Goal: Information Seeking & Learning: Learn about a topic

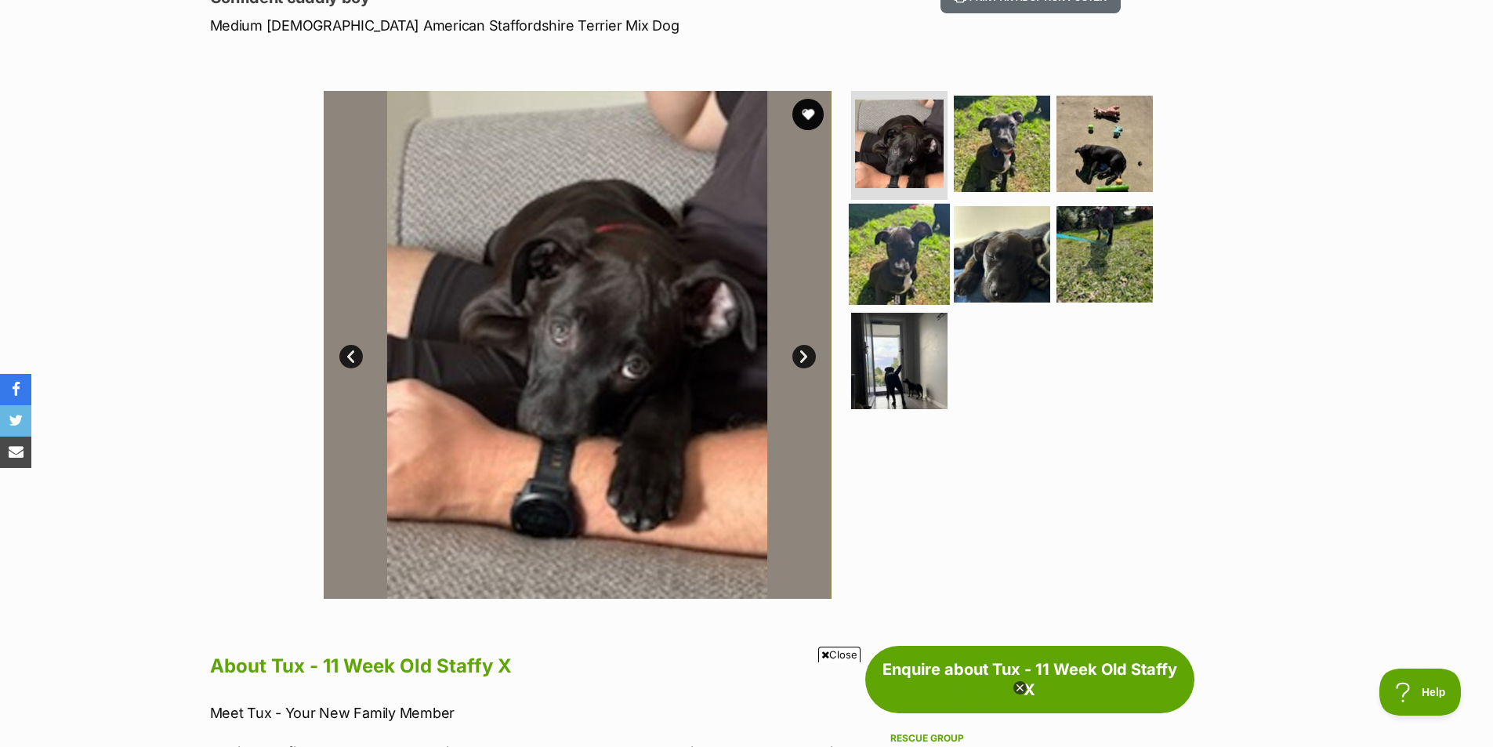
click at [909, 243] on img at bounding box center [899, 254] width 101 height 101
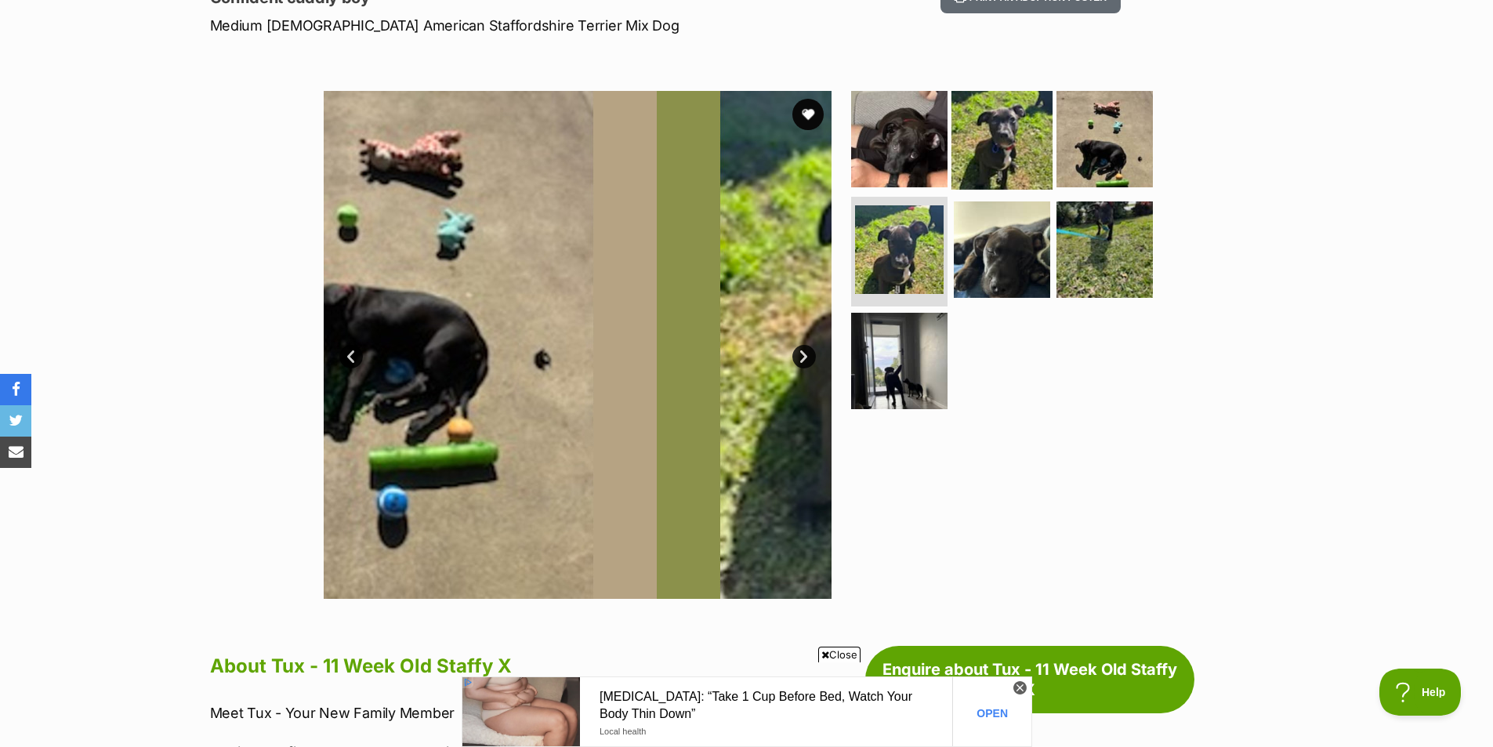
click at [1020, 137] on img at bounding box center [1002, 138] width 101 height 101
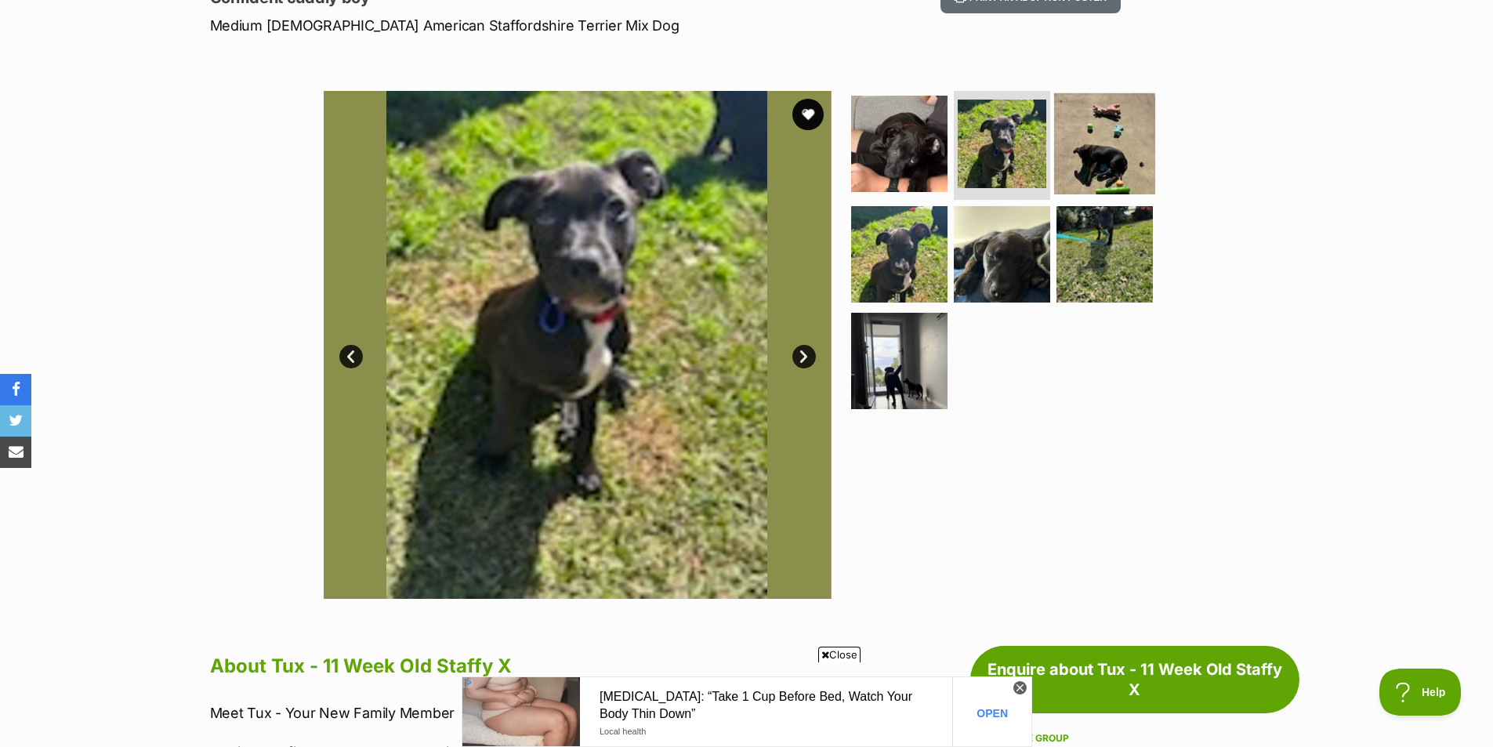
click at [1078, 132] on img at bounding box center [1104, 142] width 101 height 101
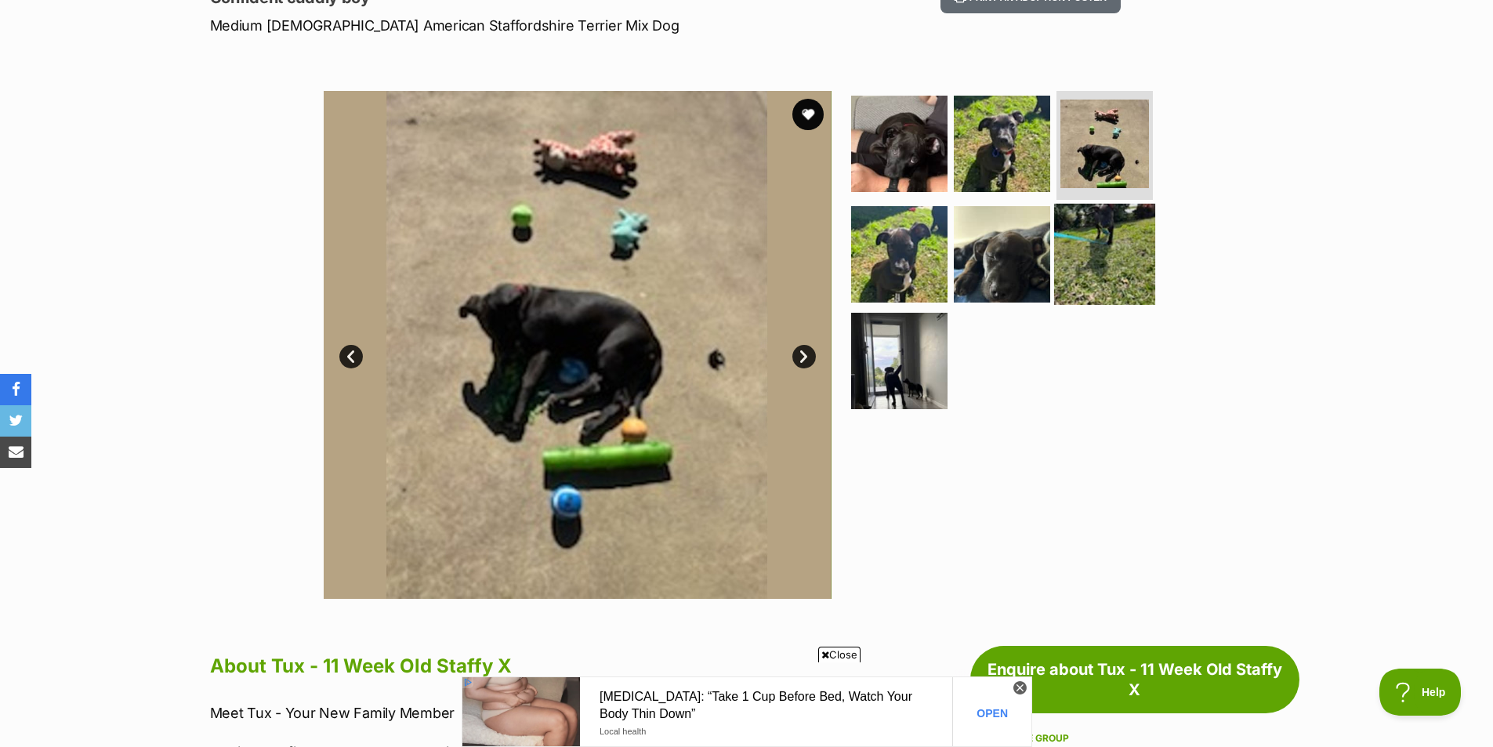
click at [1103, 234] on img at bounding box center [1104, 254] width 101 height 101
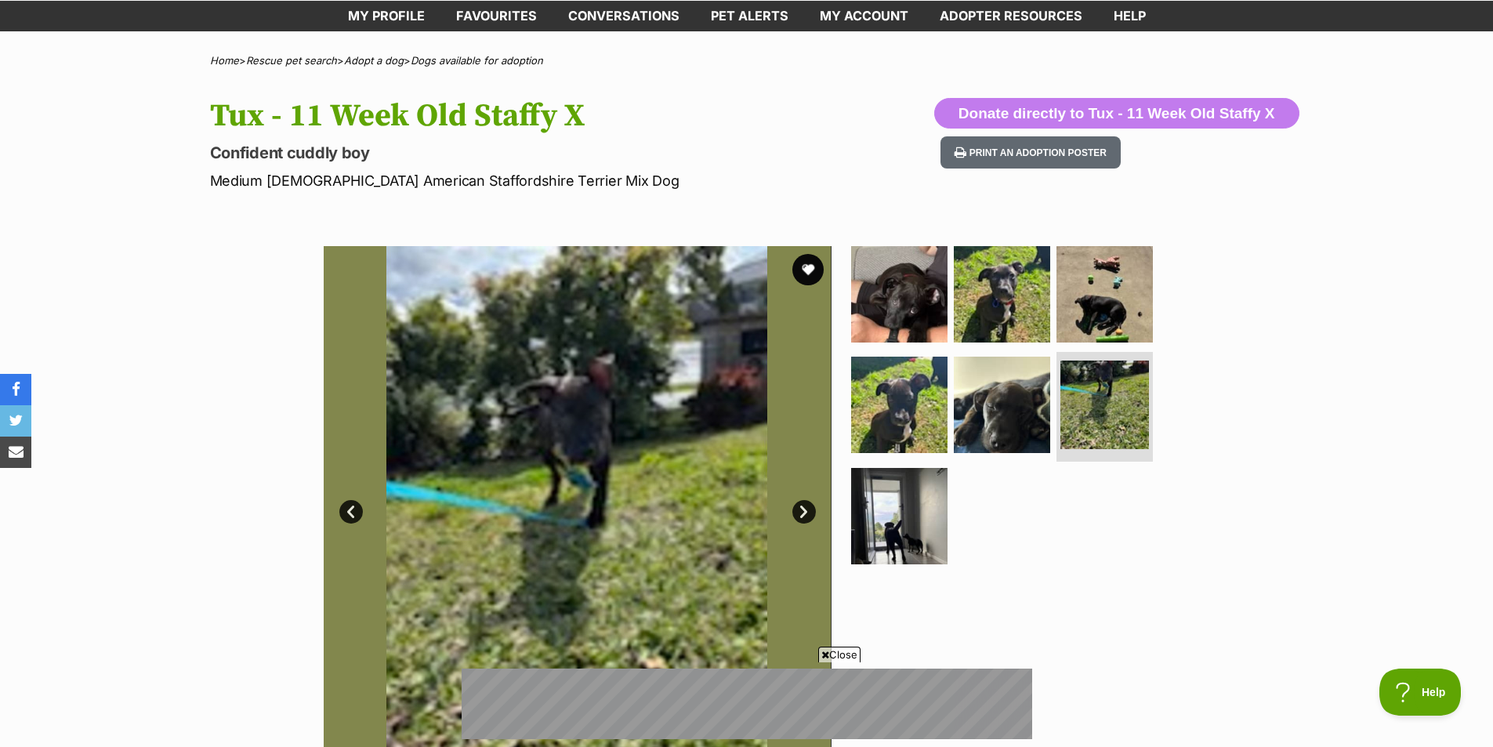
scroll to position [78, 0]
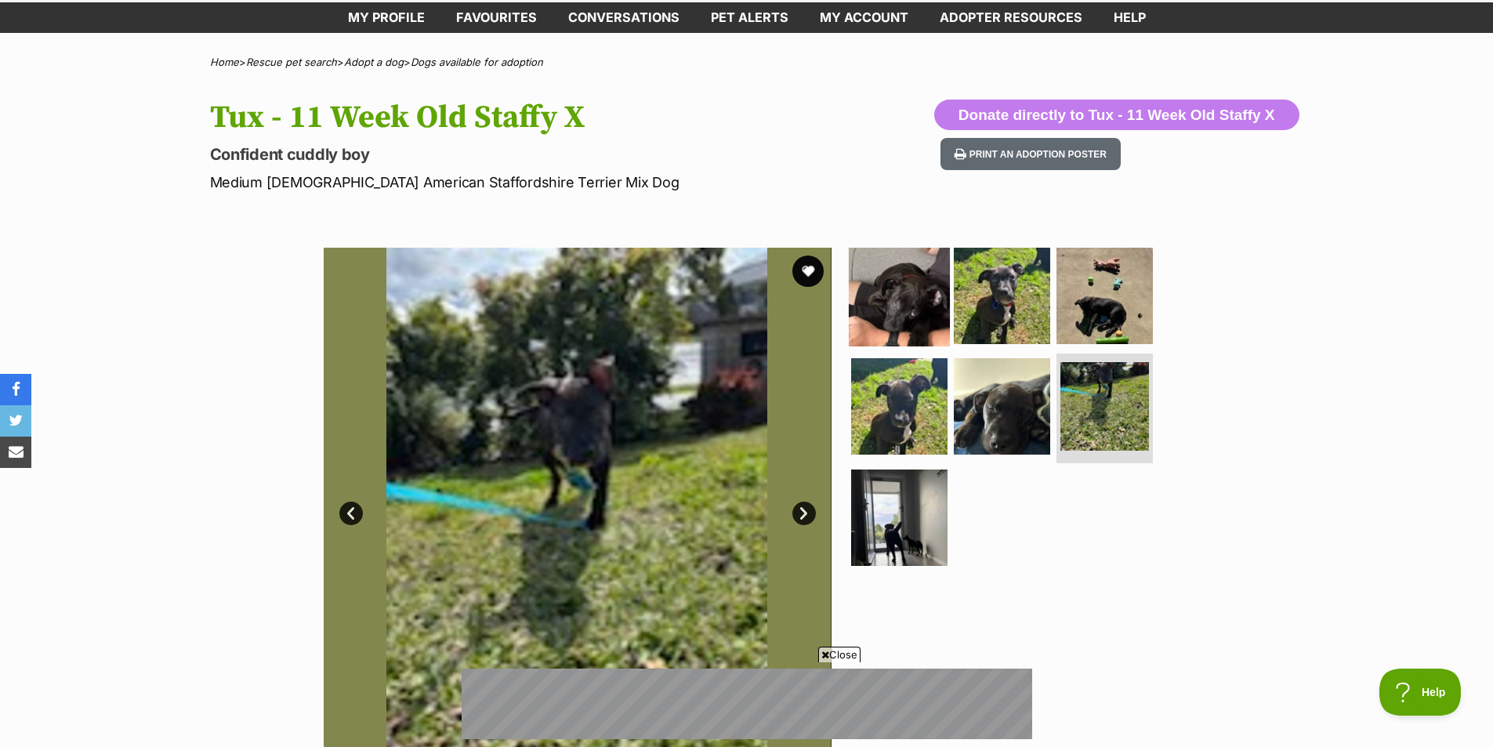
click at [913, 285] on img at bounding box center [899, 295] width 101 height 101
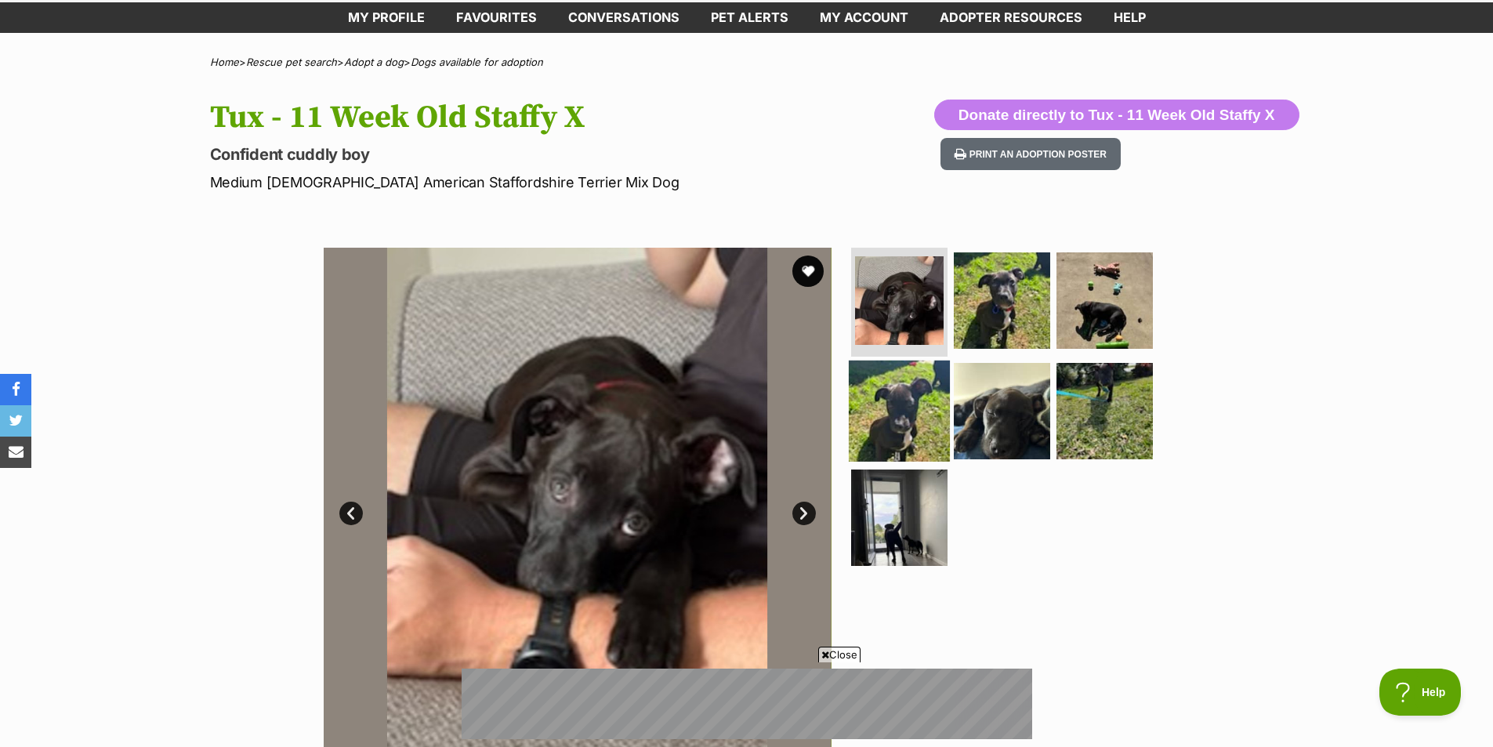
scroll to position [157, 0]
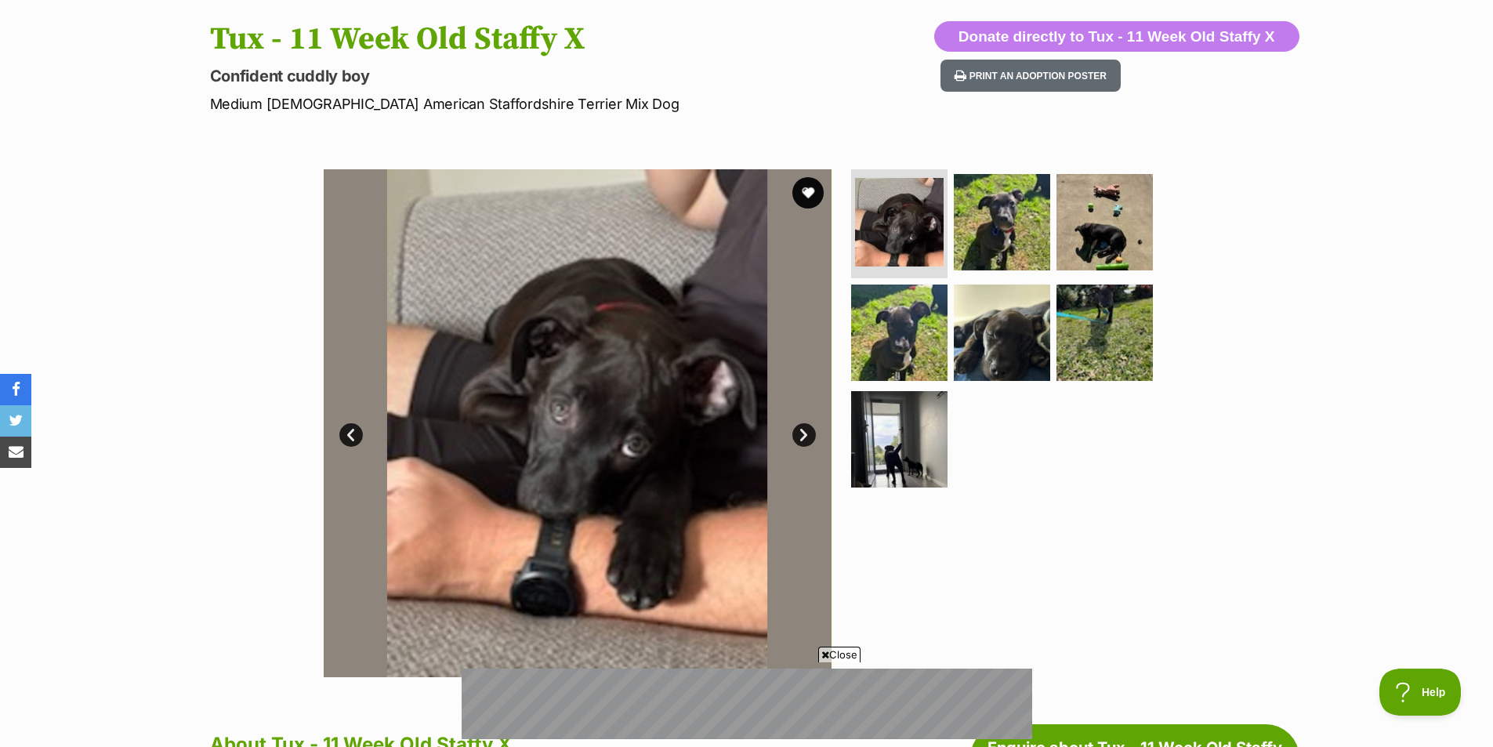
click at [807, 437] on link "Next" at bounding box center [805, 435] width 24 height 24
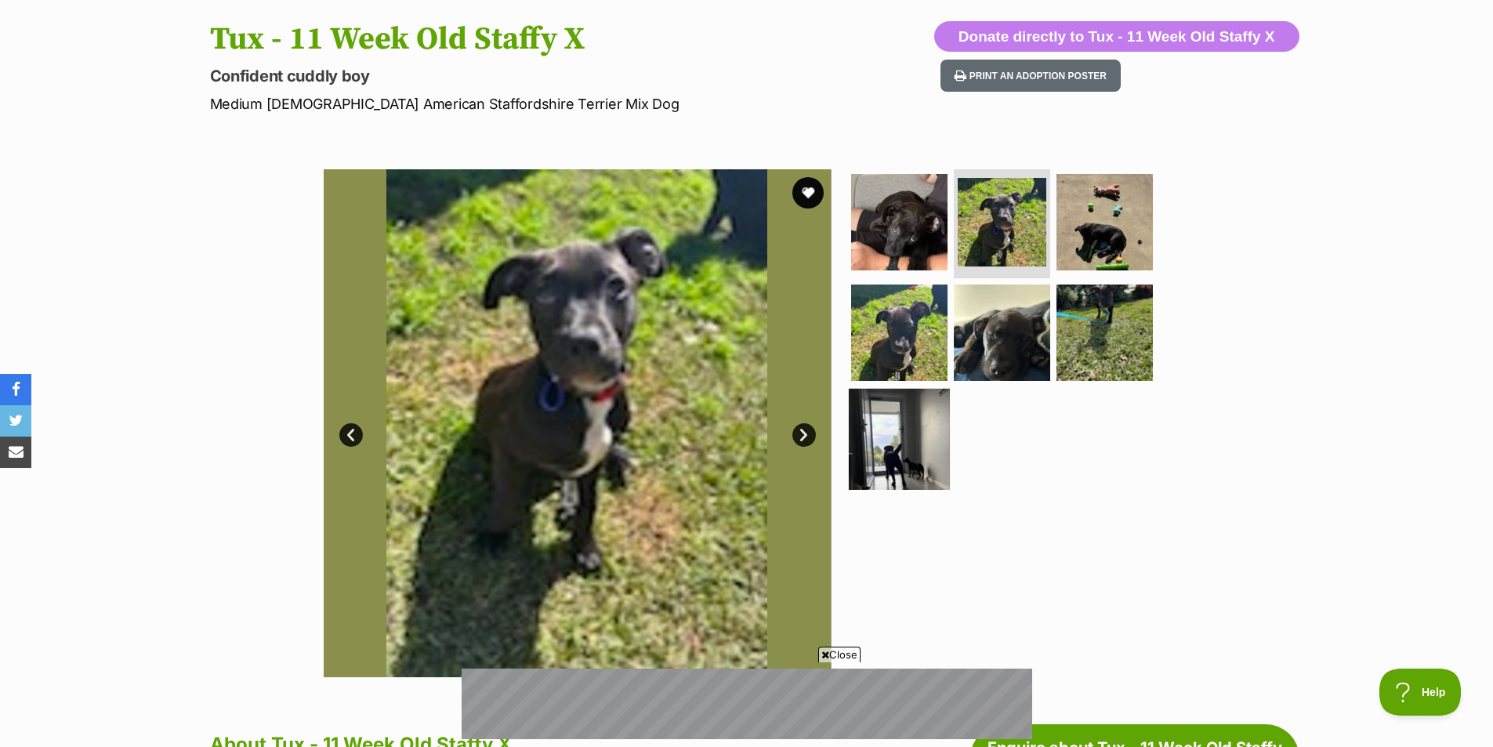
click at [923, 423] on img at bounding box center [899, 439] width 101 height 101
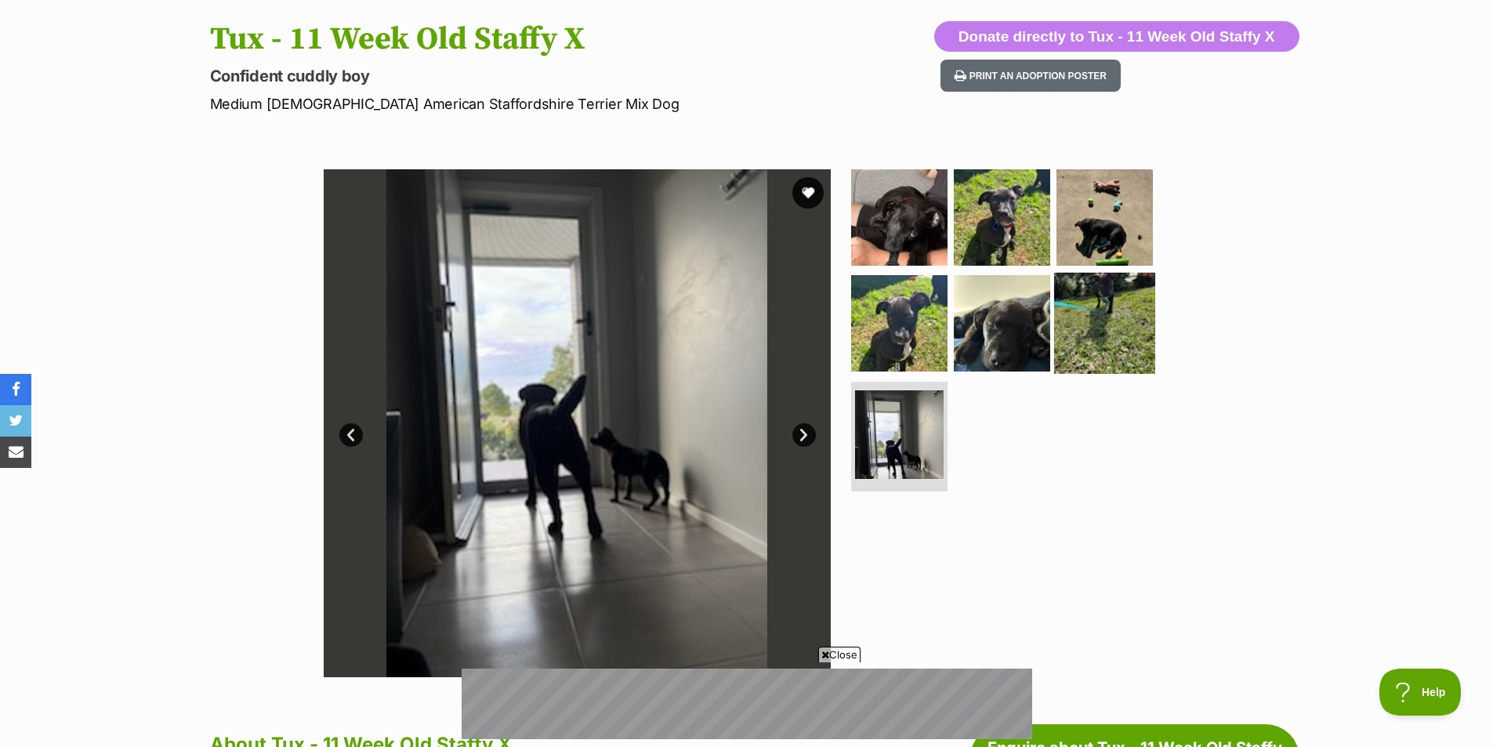
click at [1124, 303] on img at bounding box center [1104, 323] width 101 height 101
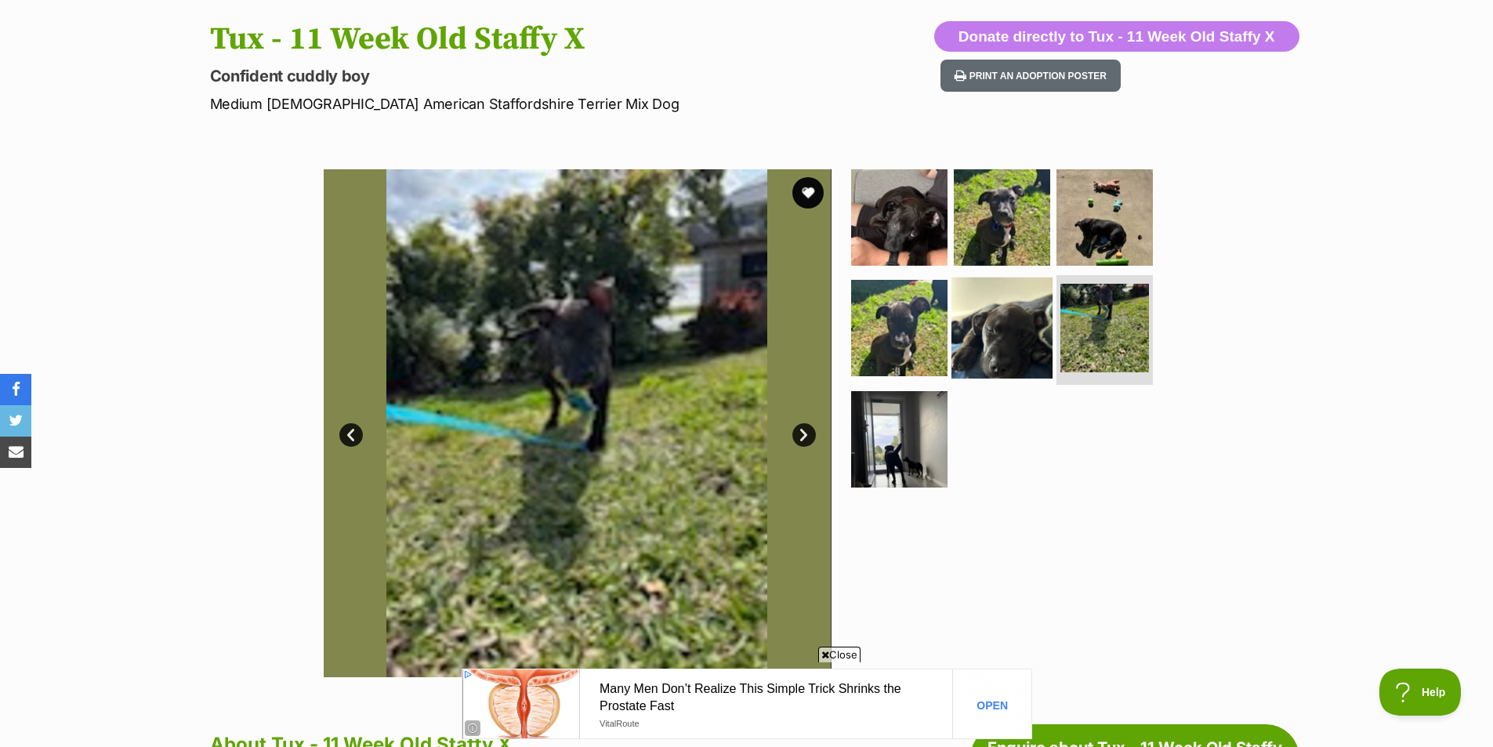
click at [1017, 301] on img at bounding box center [1002, 327] width 101 height 101
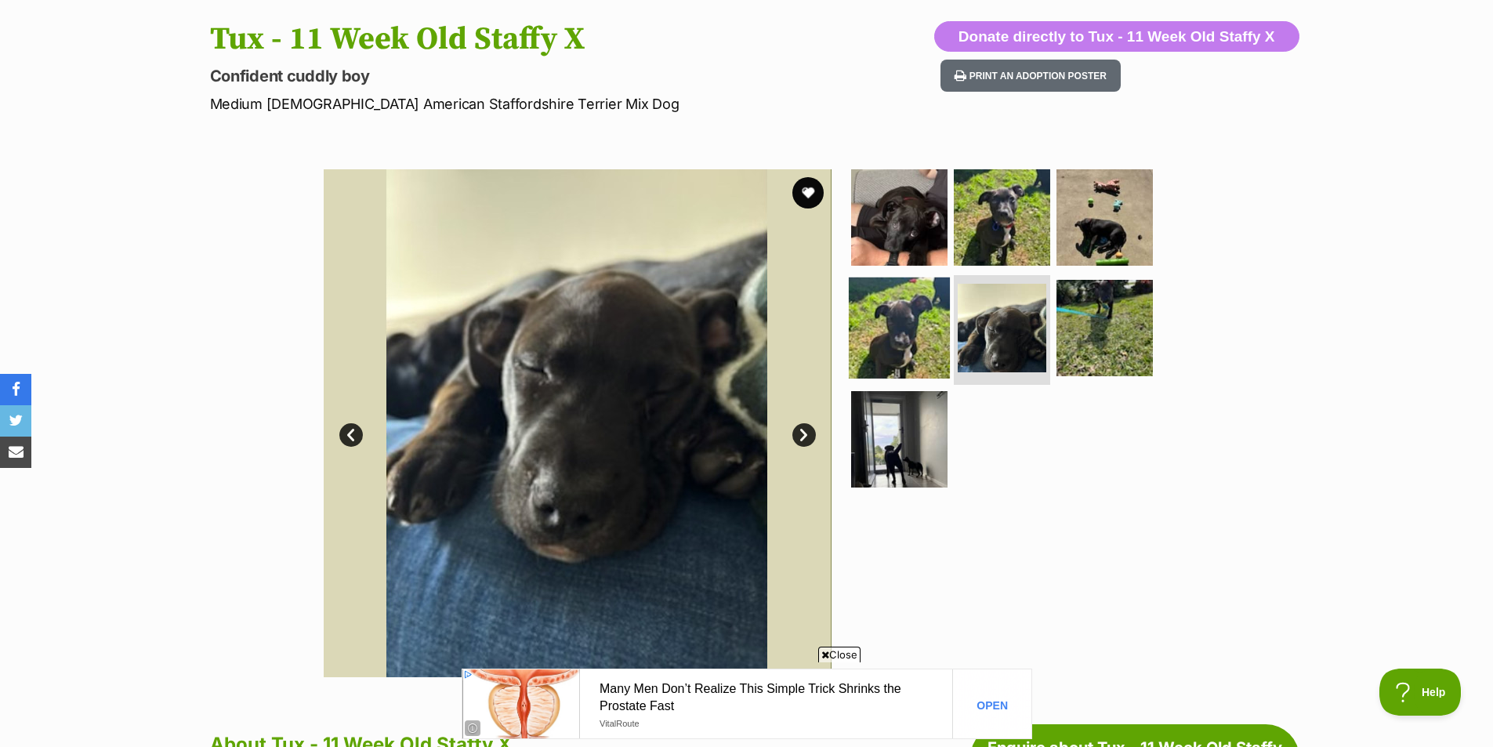
click at [887, 315] on img at bounding box center [899, 327] width 101 height 101
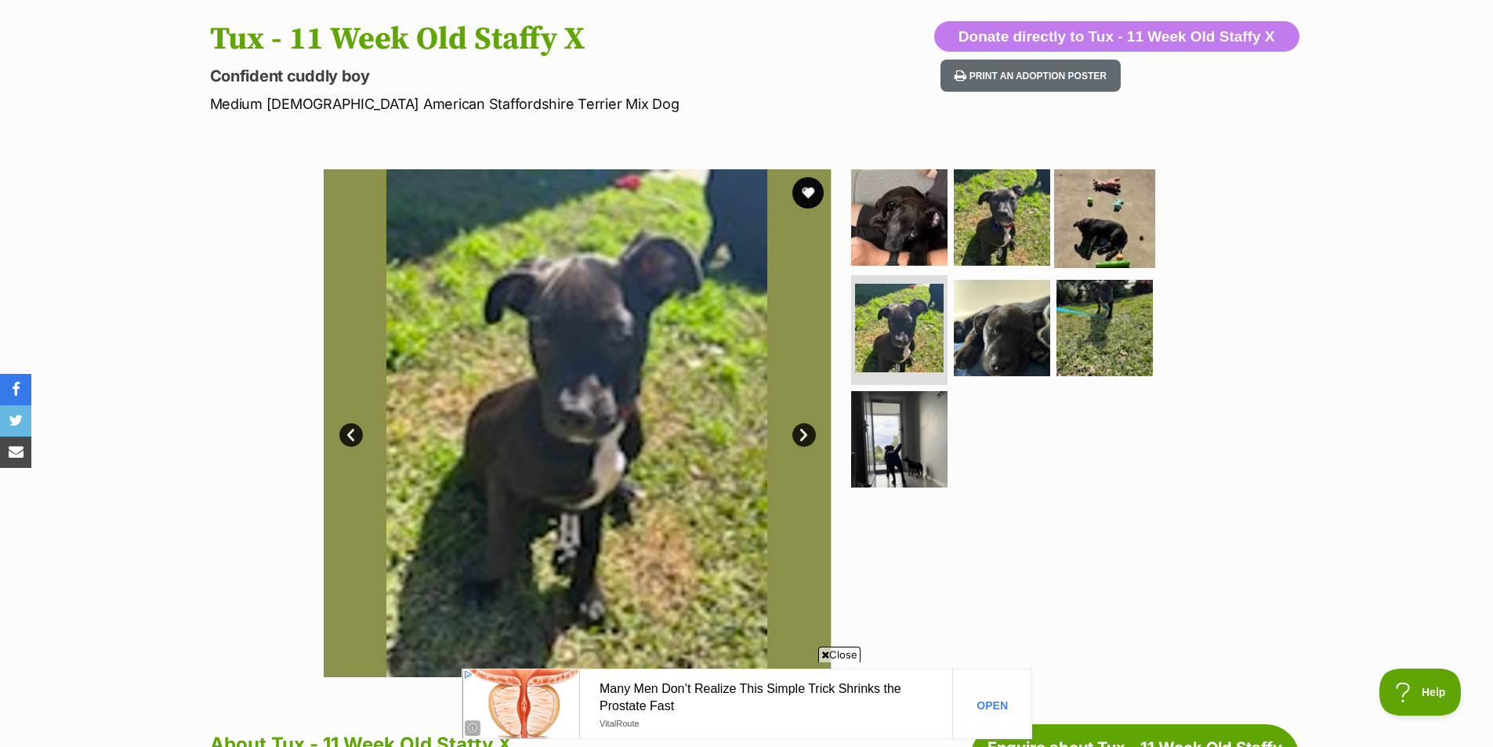
click at [1086, 213] on img at bounding box center [1104, 216] width 101 height 101
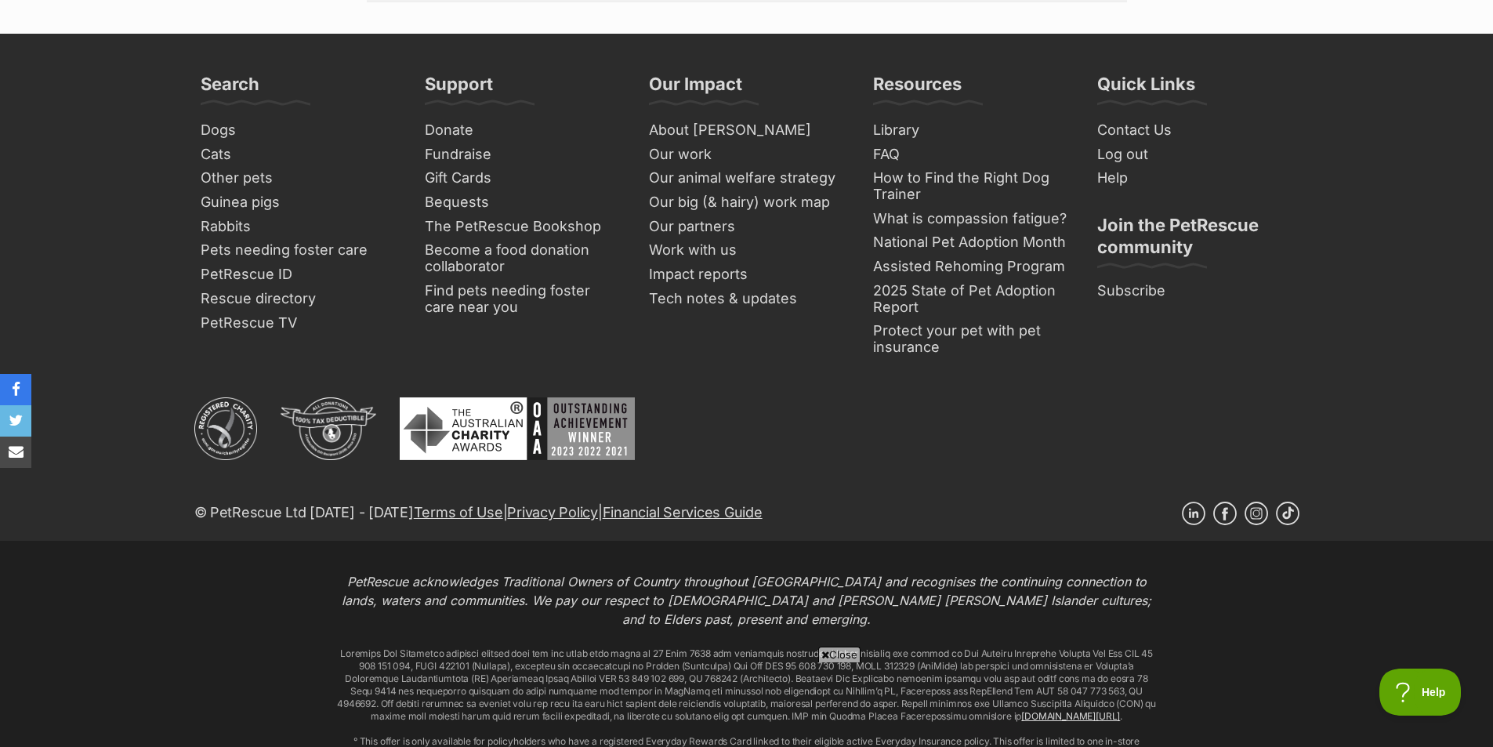
scroll to position [2759, 0]
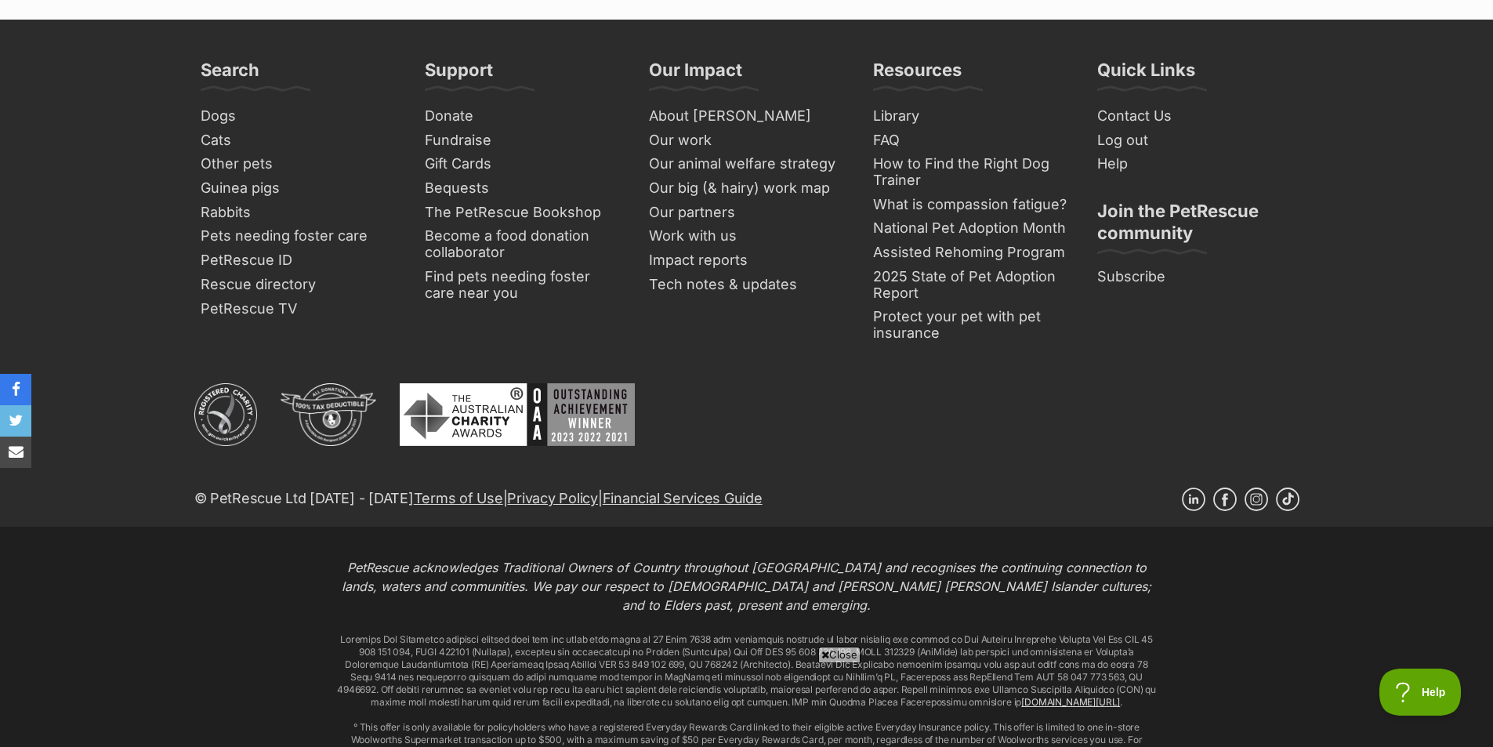
click at [840, 657] on span "Close" at bounding box center [839, 655] width 42 height 16
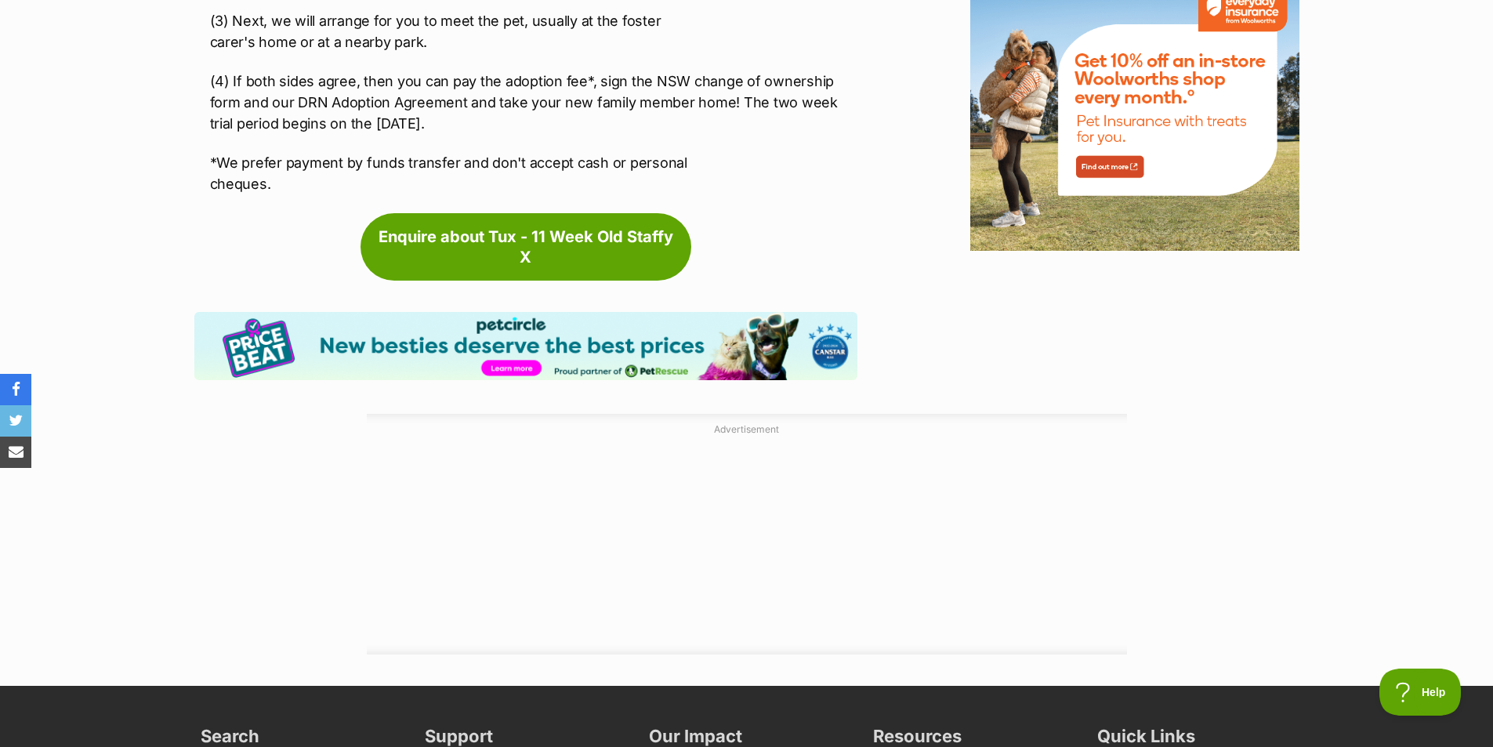
scroll to position [1819, 0]
